Goal: Information Seeking & Learning: Find specific fact

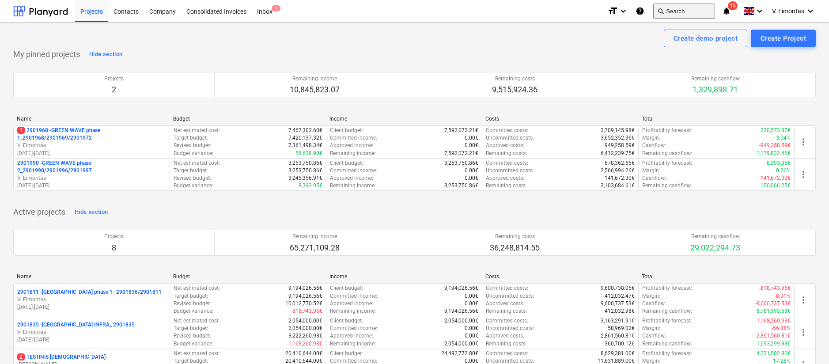
click at [691, 6] on button "search Search" at bounding box center [684, 11] width 62 height 15
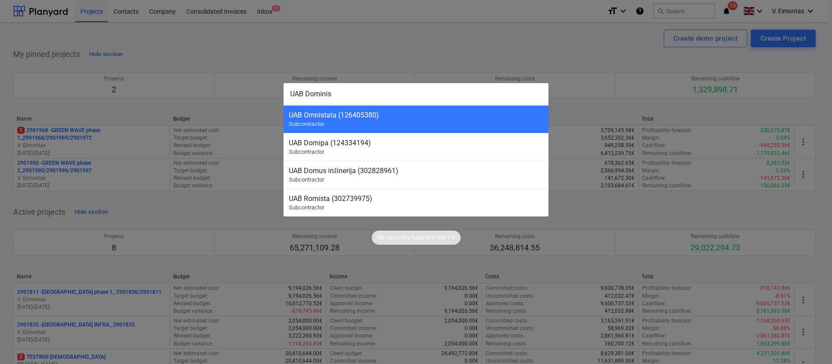
type input "UAB Dominis"
click at [386, 43] on div at bounding box center [416, 182] width 832 height 364
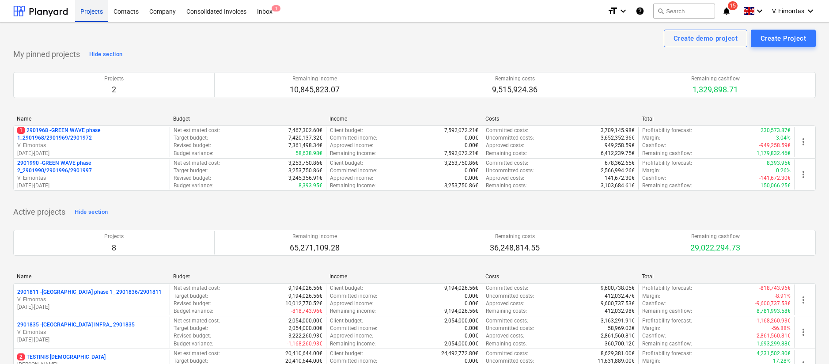
click at [96, 15] on div "Projects" at bounding box center [91, 11] width 33 height 23
click at [165, 15] on div "Company" at bounding box center [162, 11] width 37 height 23
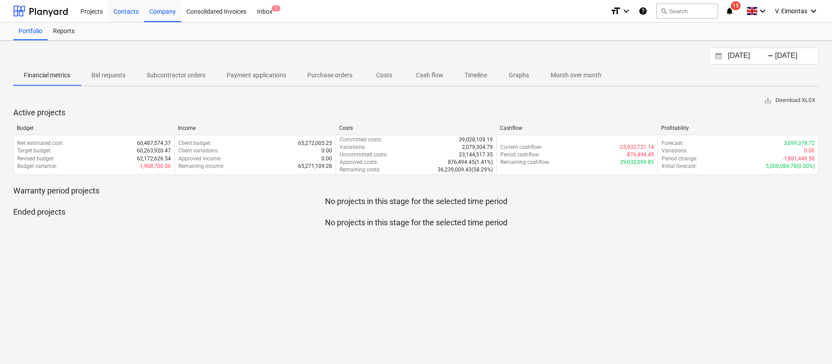
click at [127, 11] on div "Contacts" at bounding box center [126, 11] width 36 height 23
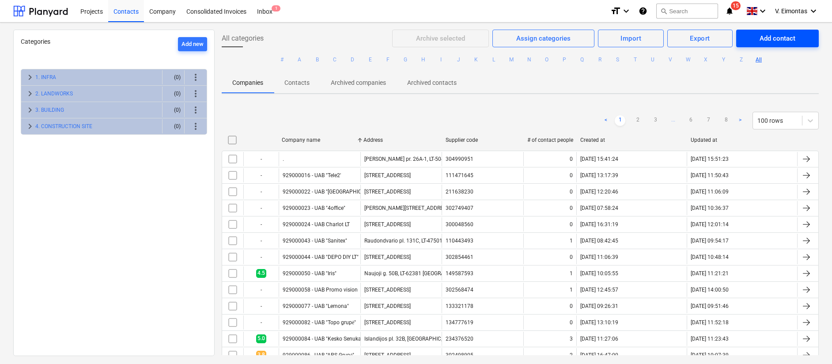
click at [769, 42] on div "Add contact" at bounding box center [777, 38] width 36 height 11
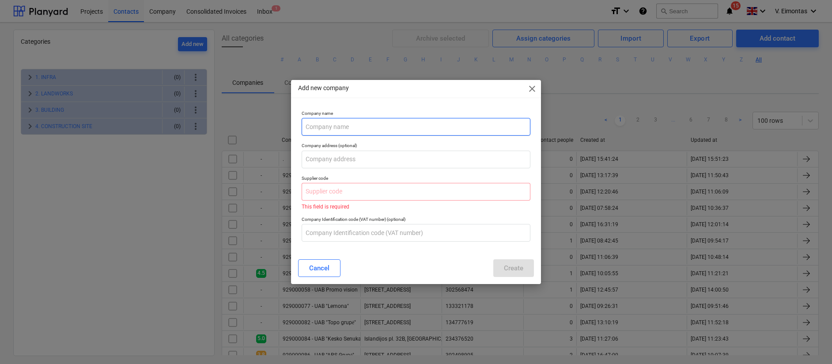
click at [337, 132] on input "text" at bounding box center [416, 127] width 228 height 18
type input "UAB Dominis"
click at [333, 193] on input "text" at bounding box center [416, 192] width 228 height 18
paste input "302878804"
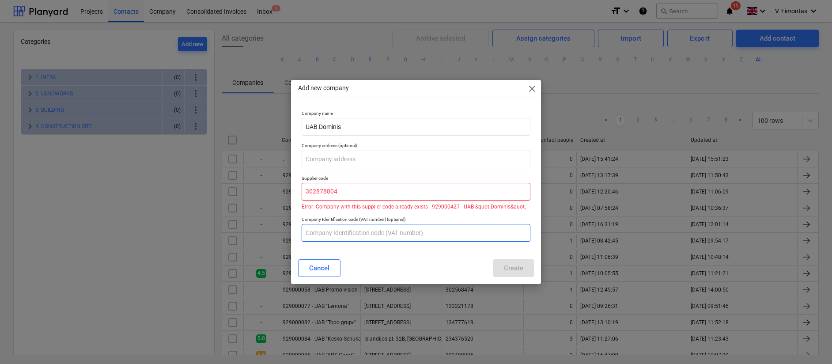
type input "302878804"
click at [398, 237] on input "text" at bounding box center [416, 233] width 228 height 18
click at [307, 191] on input "302878804" at bounding box center [416, 192] width 228 height 18
click at [359, 191] on input "302878804" at bounding box center [416, 192] width 228 height 18
click at [323, 267] on div "Cancel" at bounding box center [319, 267] width 20 height 11
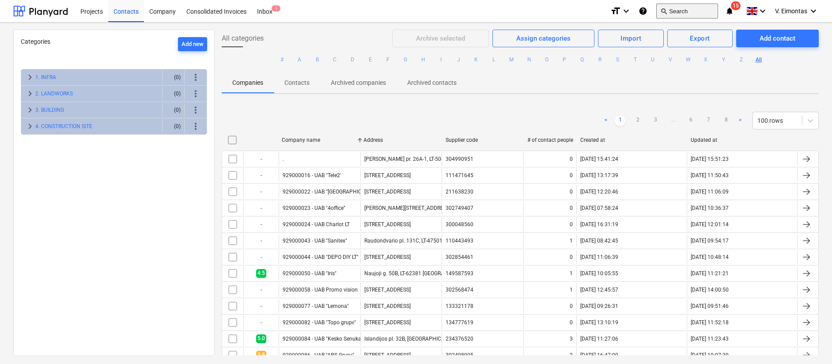
click at [667, 9] on span "search" at bounding box center [663, 11] width 7 height 7
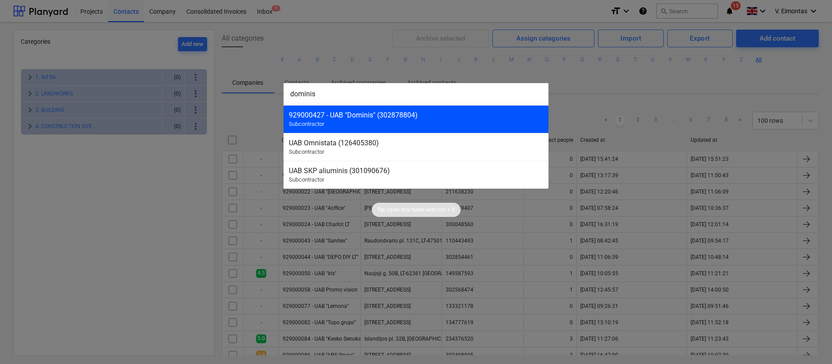
type input "dominis"
click at [437, 110] on div "929000427 - UAB "Dominis" (302878804) Subcontractor" at bounding box center [415, 119] width 265 height 28
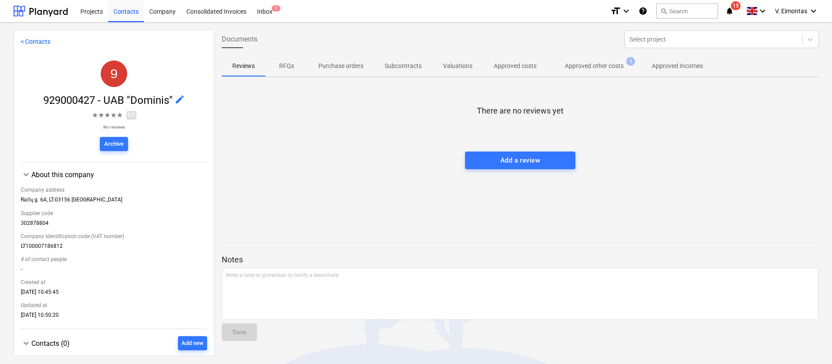
click at [581, 62] on p "Approved other costs" at bounding box center [594, 65] width 59 height 9
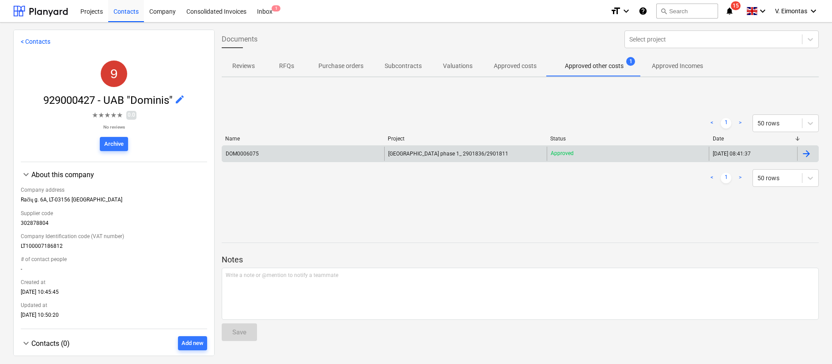
click at [489, 155] on div "[GEOGRAPHIC_DATA] phase 1_ 2901836/2901811" at bounding box center [465, 154] width 162 height 14
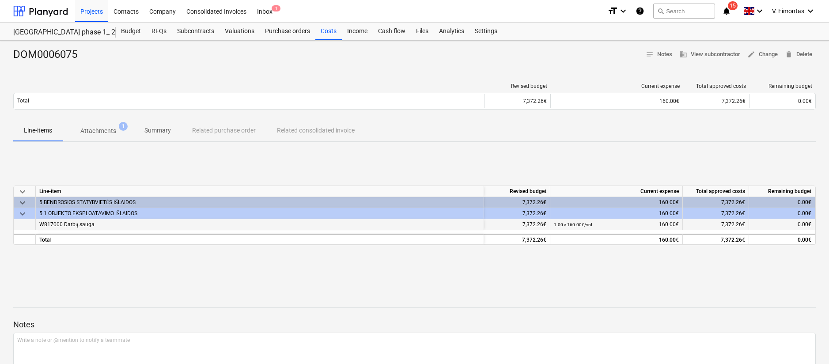
click at [133, 227] on div "W817000 Darbų sauga" at bounding box center [260, 224] width 448 height 11
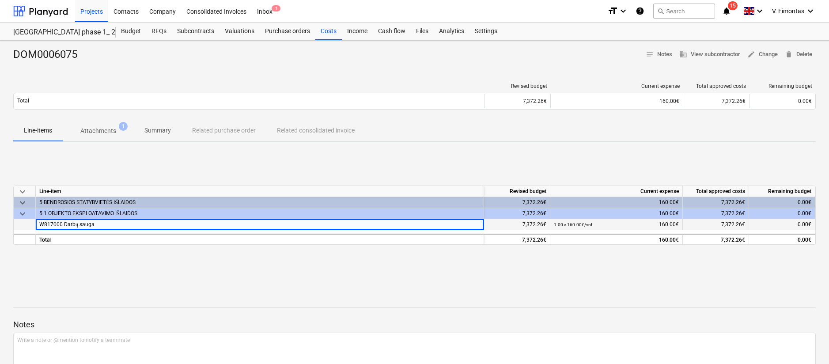
click at [57, 228] on div "W817000 Darbų sauga" at bounding box center [260, 224] width 448 height 11
click at [129, 262] on div "keyboard_arrow_down Line-item Revised budget Current expense Total approved cos…" at bounding box center [414, 215] width 802 height 132
click at [94, 129] on p "Attachments" at bounding box center [98, 130] width 36 height 9
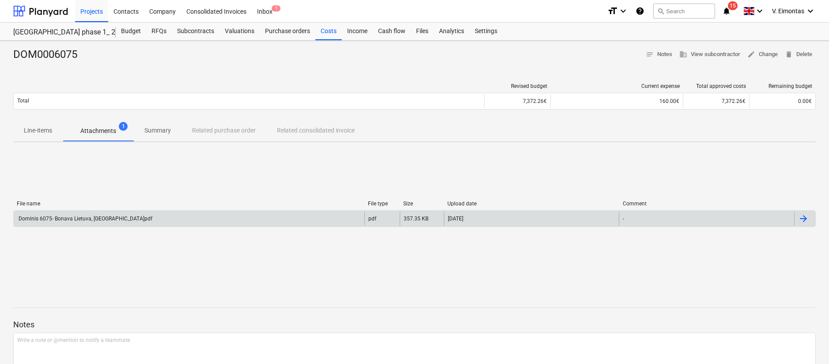
click at [124, 220] on div "Dominis 6075- Bonava Lietuva, [GEOGRAPHIC_DATA]pdf" at bounding box center [189, 219] width 351 height 14
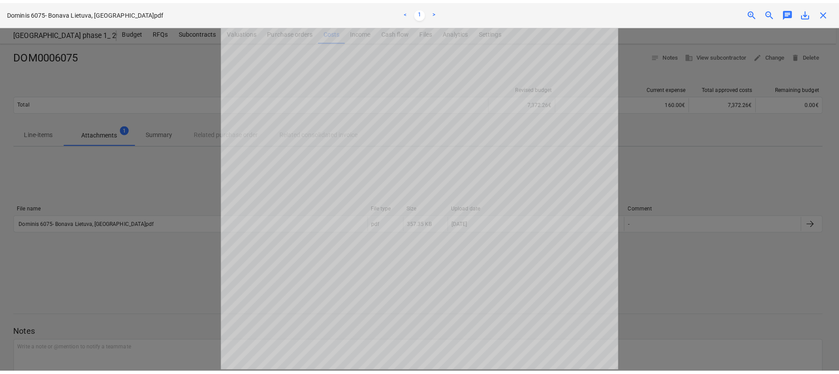
scroll to position [220, 0]
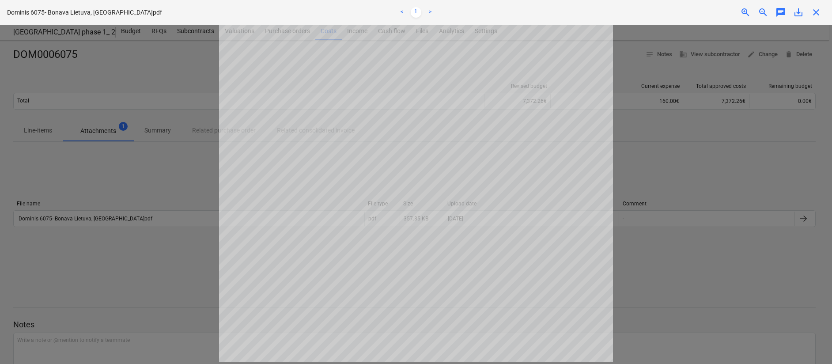
click at [641, 204] on div at bounding box center [416, 194] width 832 height 339
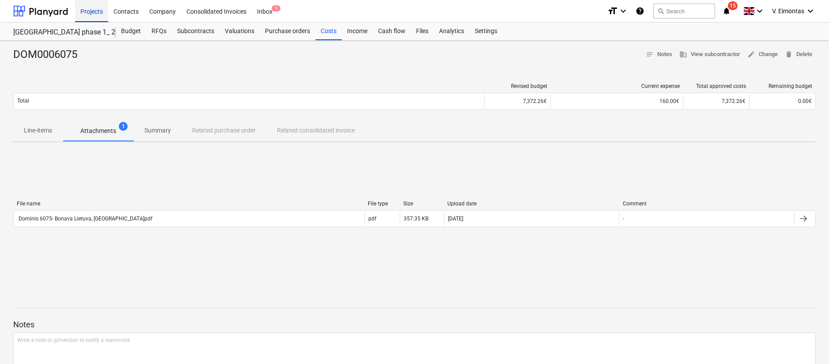
click at [92, 12] on div "Projects" at bounding box center [91, 11] width 33 height 23
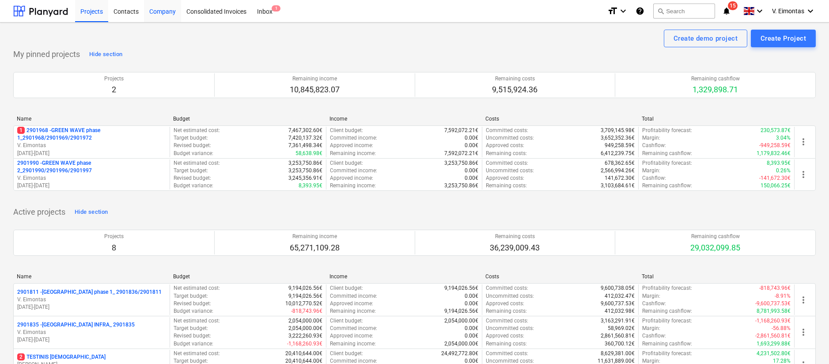
drag, startPoint x: 102, startPoint y: 6, endPoint x: 158, endPoint y: 4, distance: 55.3
click at [102, 6] on div "Projects" at bounding box center [91, 11] width 33 height 23
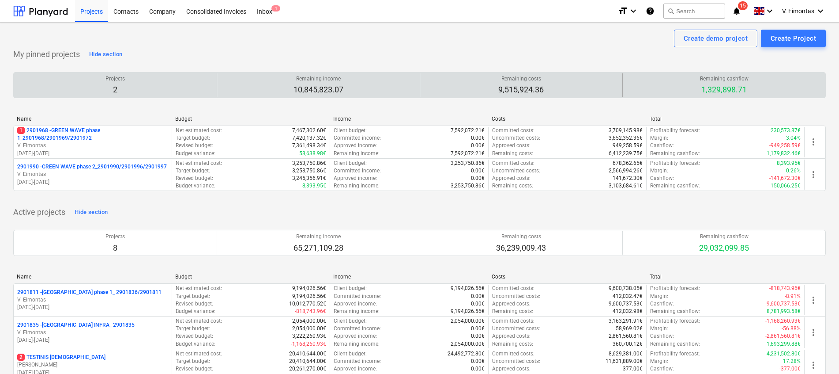
click at [479, 72] on div "Projects 2 Remaining income 10,845,823.07 Remaining costs 9,515,924.36 Remainin…" at bounding box center [419, 85] width 813 height 26
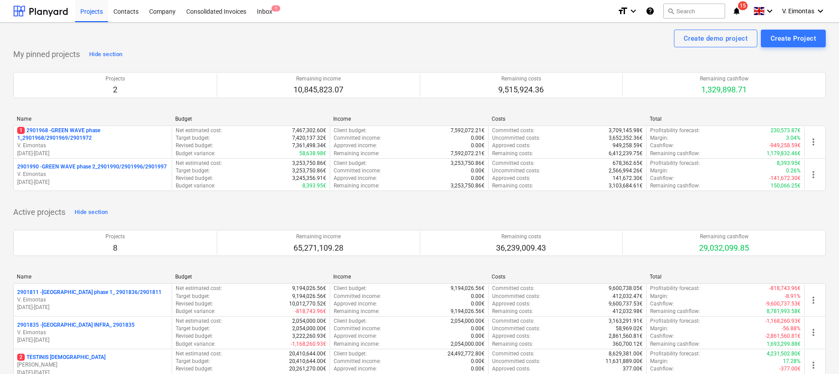
click at [498, 43] on div "Create demo project Create Project" at bounding box center [419, 39] width 813 height 18
click at [366, 51] on div "My pinned projects Hide section Projects 2 Remaining income 10,845,823.07 Remai…" at bounding box center [419, 124] width 813 height 154
click at [366, 52] on div "My pinned projects Hide section Projects 2 Remaining income 10,845,823.07 Remai…" at bounding box center [419, 124] width 813 height 154
click at [446, 64] on div "Projects 2 Remaining income 10,845,823.07 Remaining costs 9,515,924.36 Remainin…" at bounding box center [419, 84] width 813 height 47
click at [81, 15] on div "Projects" at bounding box center [91, 11] width 33 height 23
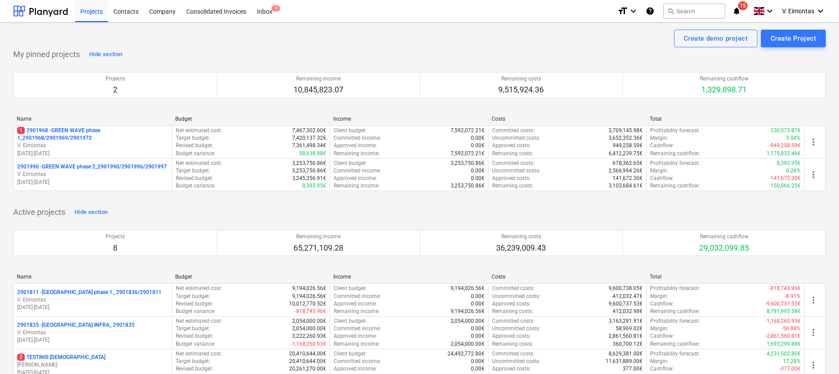
click at [398, 48] on div "My pinned projects Hide section Projects 2 Remaining income 10,845,823.07 Remai…" at bounding box center [419, 124] width 813 height 154
click at [443, 42] on div "Create demo project Create Project" at bounding box center [419, 39] width 813 height 18
